Goal: Transaction & Acquisition: Obtain resource

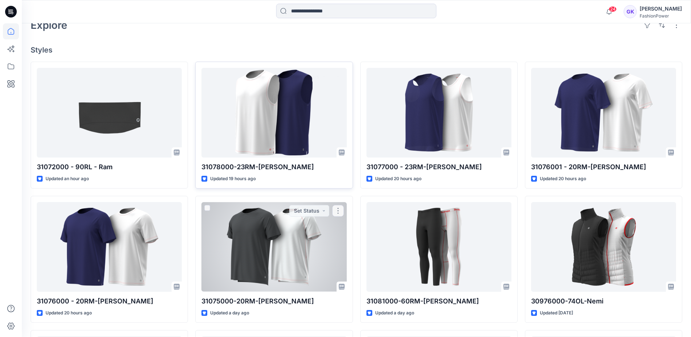
scroll to position [219, 0]
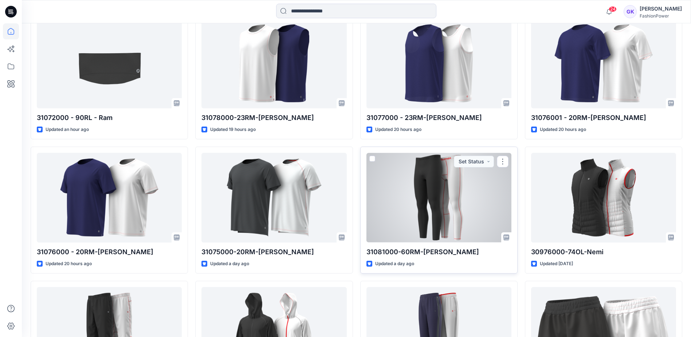
click at [449, 209] on div at bounding box center [439, 197] width 145 height 89
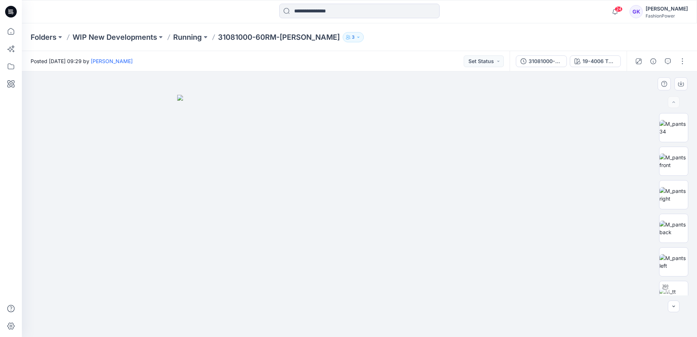
click at [390, 162] on img at bounding box center [359, 216] width 364 height 242
click at [673, 129] on img at bounding box center [673, 127] width 28 height 15
click at [585, 59] on div "19-4006 TPG Caviar" at bounding box center [599, 61] width 34 height 8
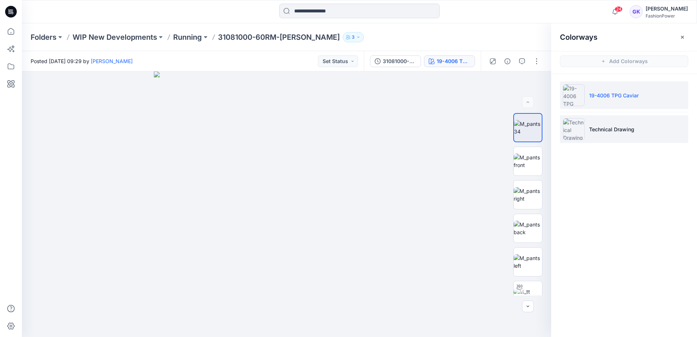
drag, startPoint x: 650, startPoint y: 119, endPoint x: 645, endPoint y: 121, distance: 5.3
click at [650, 120] on li "Technical Drawing" at bounding box center [624, 129] width 128 height 28
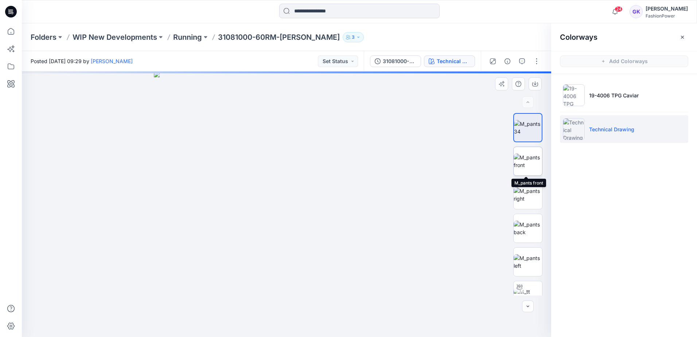
click at [527, 160] on img at bounding box center [527, 160] width 28 height 15
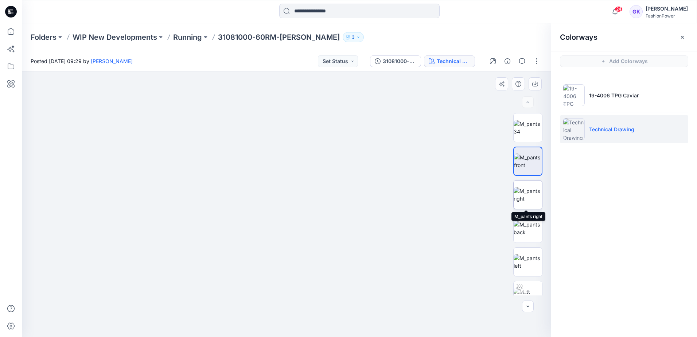
click at [524, 187] on img at bounding box center [527, 194] width 28 height 15
click at [191, 39] on p "Running" at bounding box center [187, 37] width 29 height 10
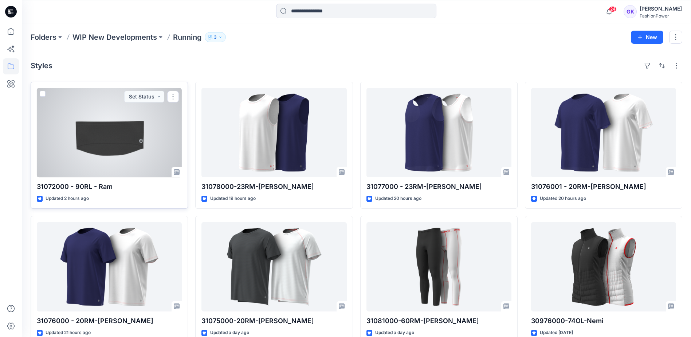
click at [118, 152] on div at bounding box center [109, 132] width 145 height 89
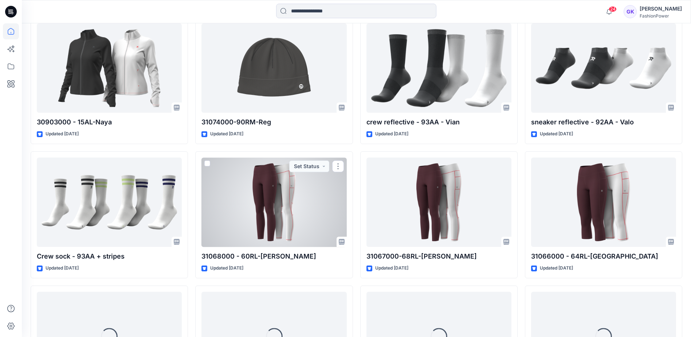
scroll to position [1969, 0]
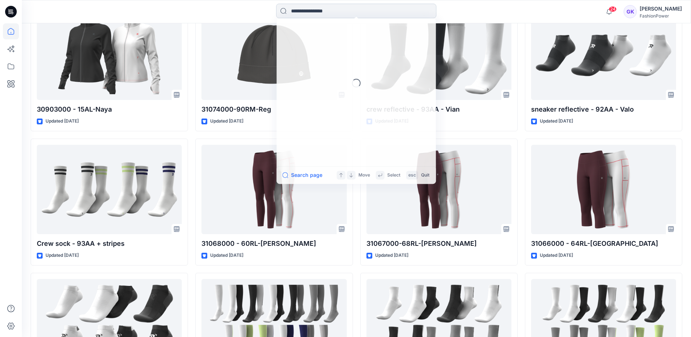
click at [338, 12] on input at bounding box center [356, 11] width 160 height 15
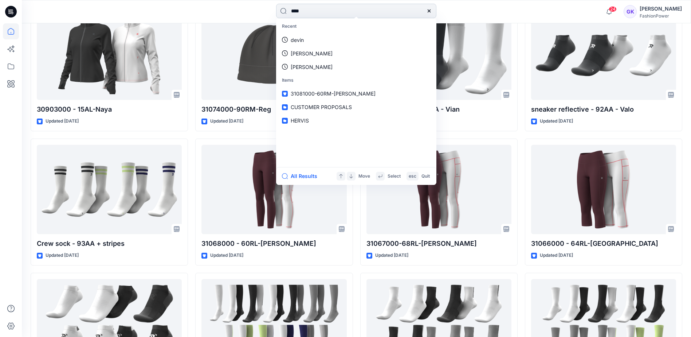
type input "*****"
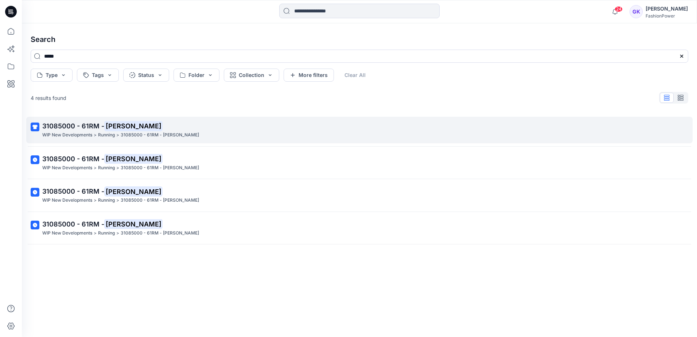
click at [81, 124] on span "31085000 - 61RM -" at bounding box center [73, 126] width 62 height 8
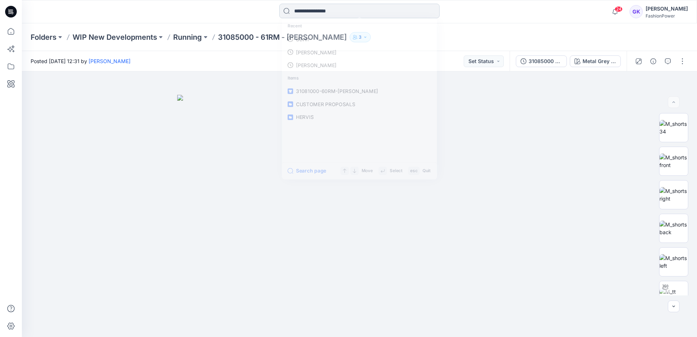
click at [334, 7] on input at bounding box center [359, 11] width 160 height 15
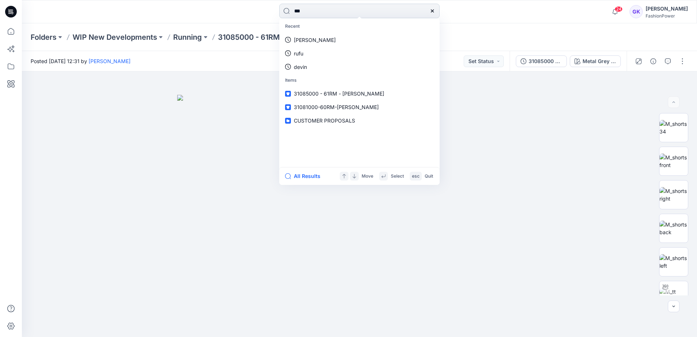
type input "****"
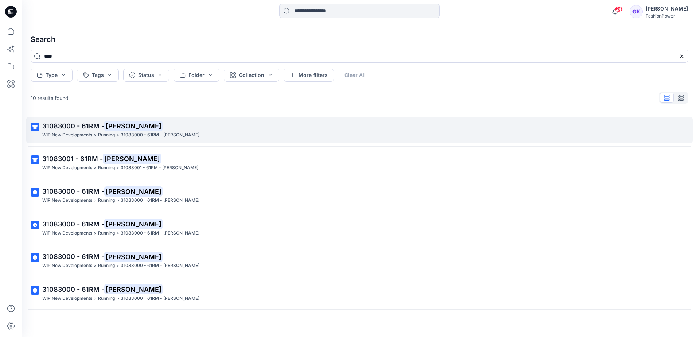
click at [71, 126] on span "31083000 - 61RM -" at bounding box center [73, 126] width 62 height 8
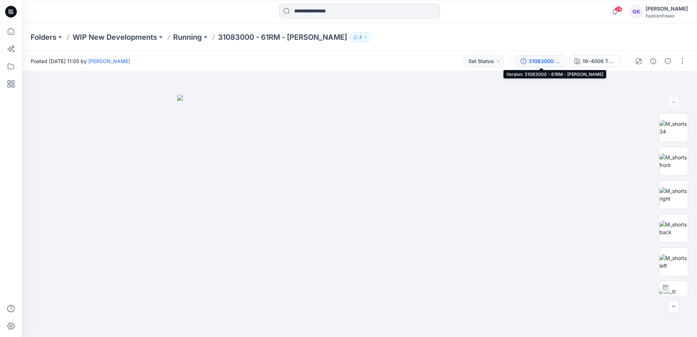
click at [533, 60] on div "31083000 - 61RM - [PERSON_NAME]" at bounding box center [545, 61] width 34 height 8
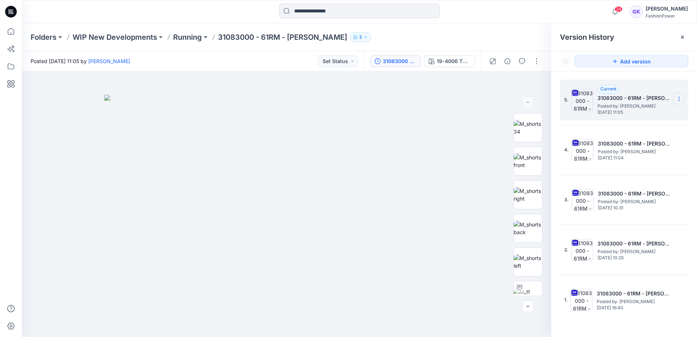
click at [679, 94] on section at bounding box center [679, 99] width 12 height 12
click at [640, 114] on span "Download Source BW File" at bounding box center [641, 113] width 61 height 9
